Goal: Information Seeking & Learning: Find specific fact

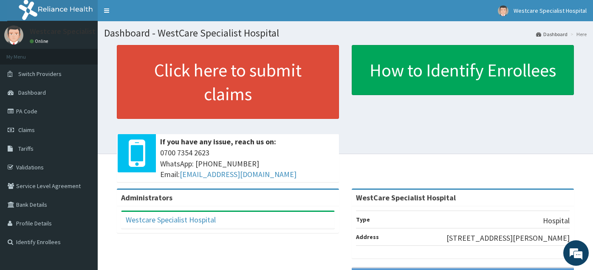
click at [40, 113] on link "PA Code" at bounding box center [49, 111] width 98 height 19
click at [39, 110] on link "PA Code" at bounding box center [49, 111] width 98 height 19
click at [37, 112] on link "PA Code" at bounding box center [49, 111] width 98 height 19
click at [23, 146] on span "Tariffs" at bounding box center [25, 149] width 15 height 8
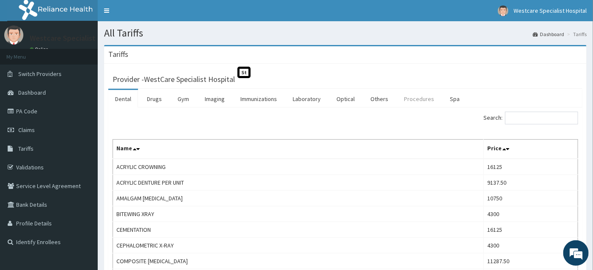
click at [408, 98] on link "Procedures" at bounding box center [419, 99] width 44 height 18
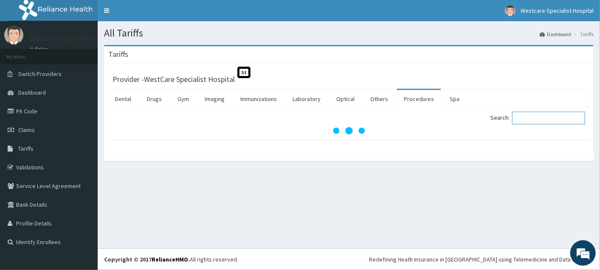
click at [529, 118] on input "Search:" at bounding box center [548, 118] width 73 height 13
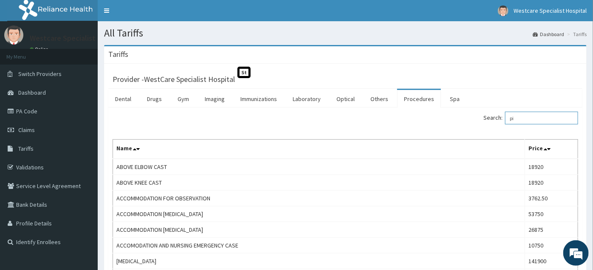
type input "p"
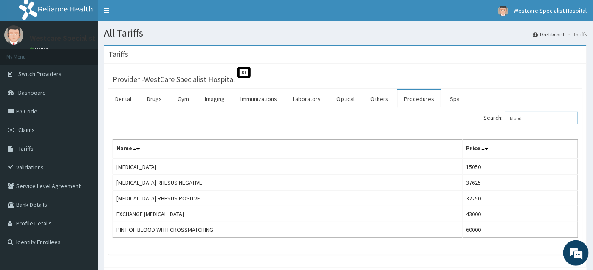
type input "blood"
